Goal: Task Accomplishment & Management: Manage account settings

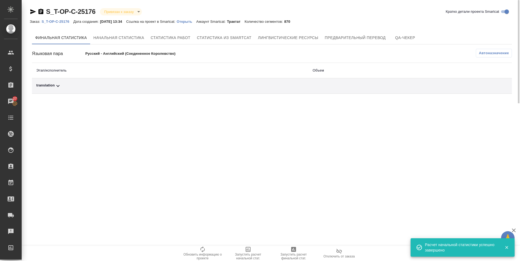
click at [47, 89] on div "translation" at bounding box center [170, 86] width 268 height 7
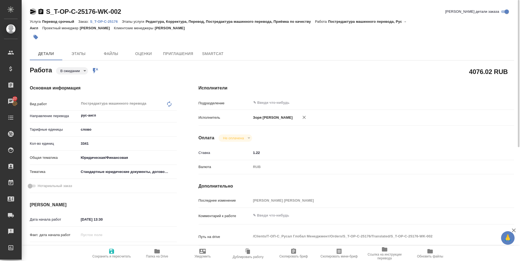
click at [31, 9] on icon "button" at bounding box center [33, 11] width 7 height 7
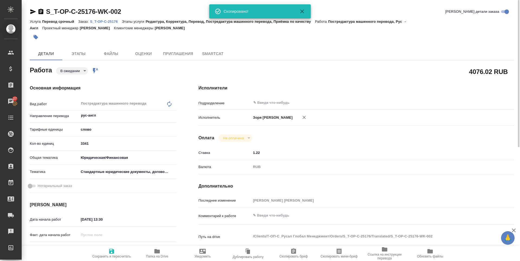
click at [80, 70] on body "🙏 .cls-1 fill:#fff; AWATERA [PERSON_NAME] Спецификации Заказы 27 Чаты Todo Прое…" at bounding box center [260, 130] width 520 height 261
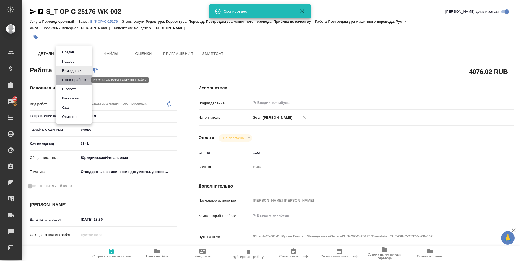
click at [80, 77] on button "Готов к работе" at bounding box center [73, 80] width 27 height 6
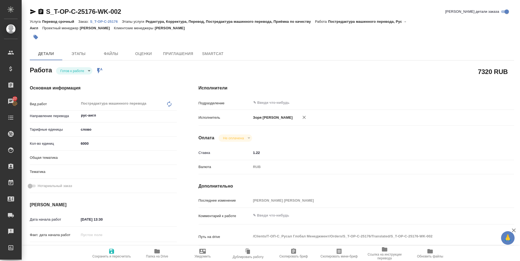
type textarea "x"
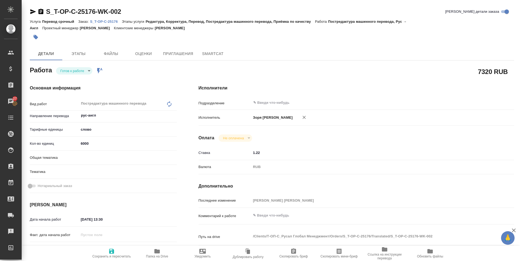
type textarea "x"
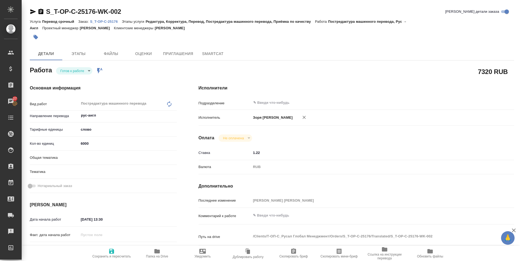
type textarea "x"
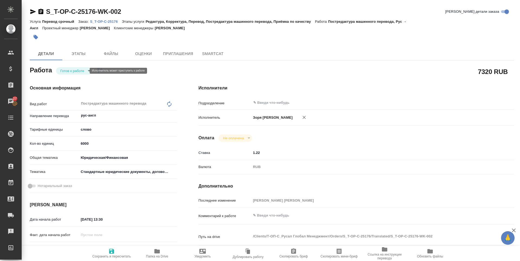
click at [75, 72] on body "🙏 .cls-1 fill:#fff; AWATERA Zoria Tatiana Клиенты Спецификации Заказы 27 Чаты T…" at bounding box center [260, 130] width 520 height 261
type textarea "x"
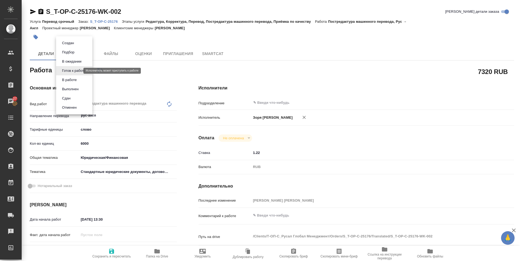
type textarea "x"
click at [74, 83] on li "В работе" at bounding box center [74, 79] width 36 height 9
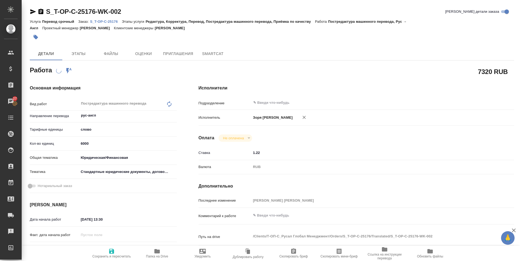
type textarea "x"
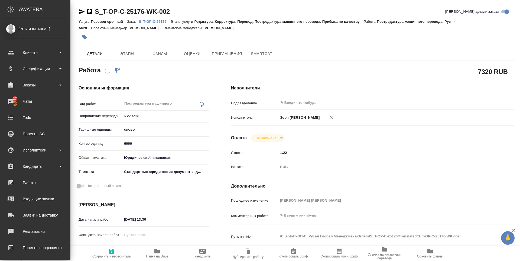
type textarea "x"
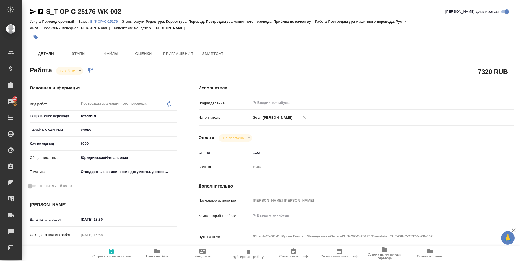
type textarea "x"
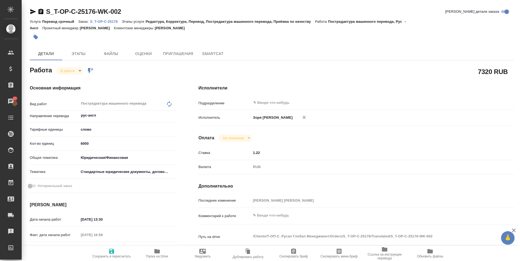
type textarea "x"
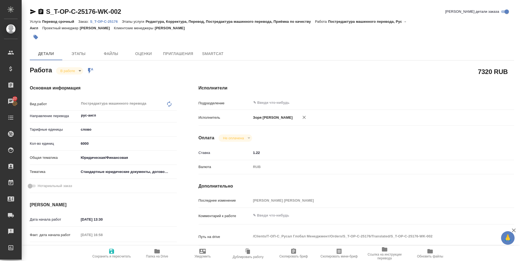
type textarea "x"
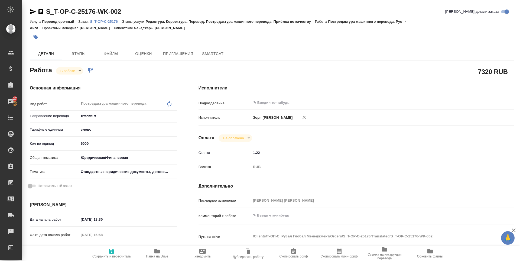
type textarea "x"
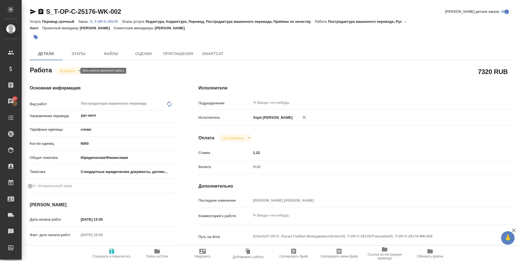
click at [75, 69] on body "🙏 .cls-1 fill:#fff; AWATERA Zoria Tatiana Клиенты Спецификации Заказы 27 Чаты T…" at bounding box center [260, 130] width 520 height 261
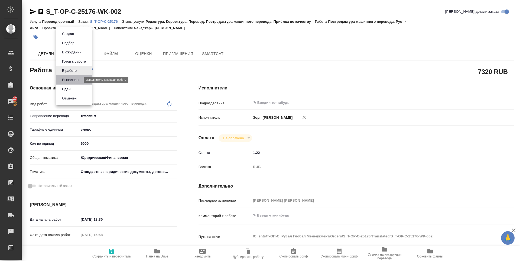
click at [76, 79] on button "Выполнен" at bounding box center [70, 80] width 20 height 6
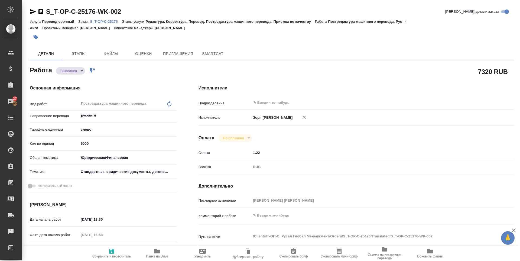
type textarea "x"
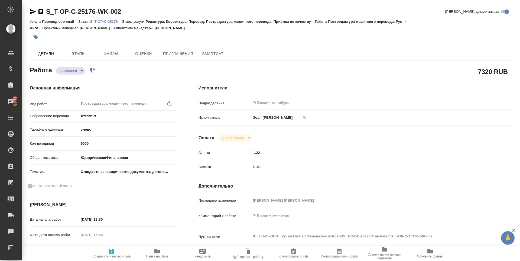
type textarea "x"
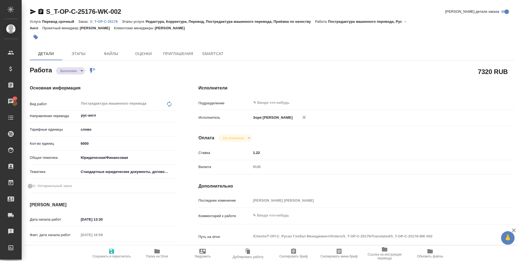
type textarea "x"
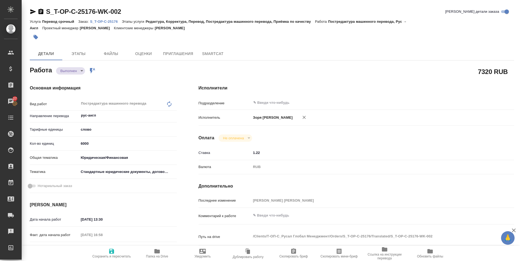
type textarea "x"
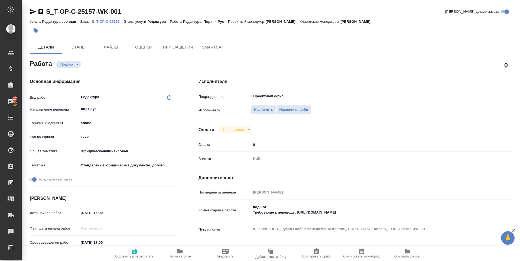
scroll to position [117, 0]
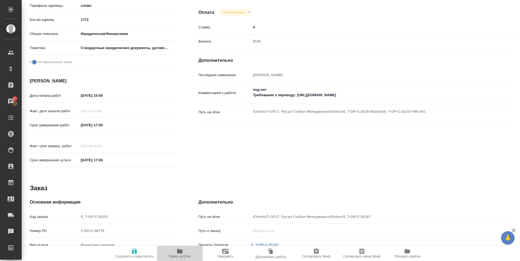
click at [178, 254] on icon "button" at bounding box center [180, 251] width 7 height 7
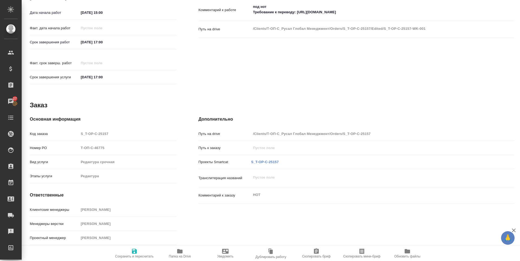
scroll to position [0, 0]
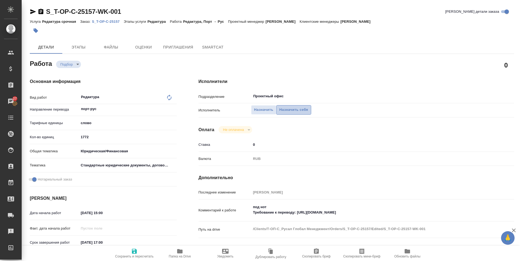
click at [282, 112] on span "Назначить себя" at bounding box center [293, 110] width 29 height 6
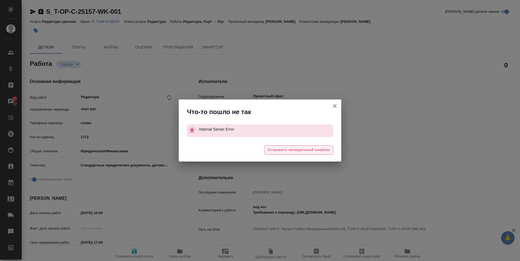
click at [290, 150] on span "Отправить нахмуренный смайлик" at bounding box center [299, 150] width 63 height 6
